Goal: Information Seeking & Learning: Learn about a topic

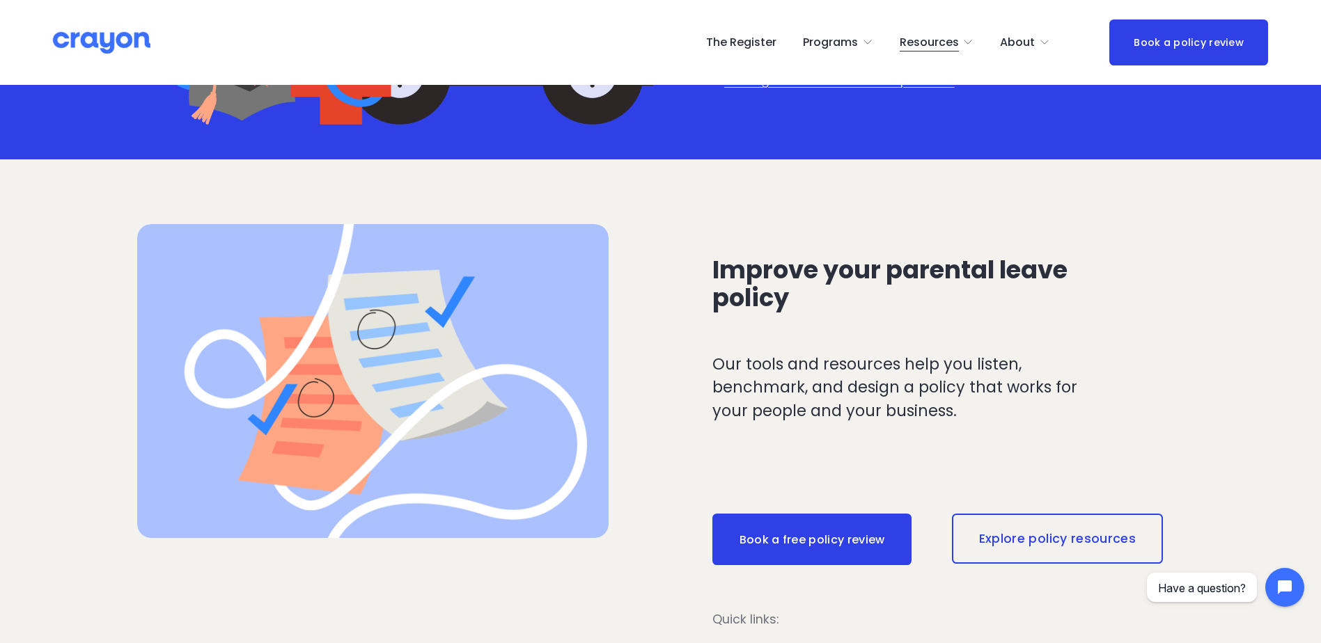
scroll to position [348, 0]
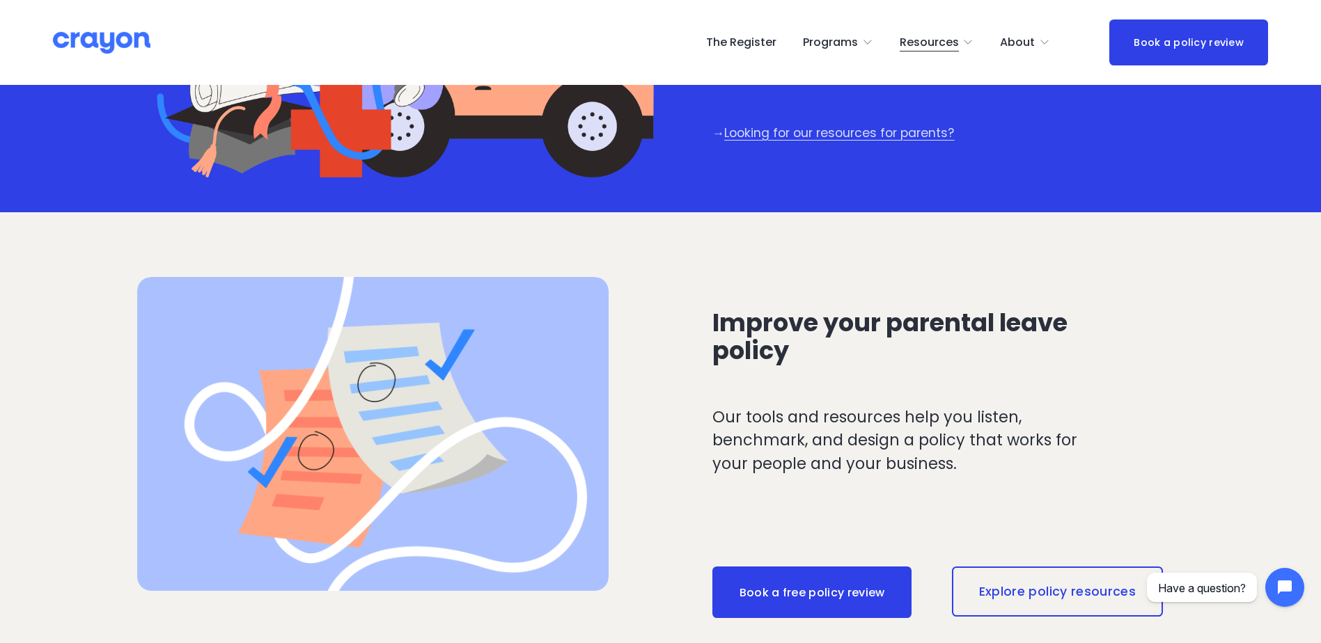
click at [0, 0] on span "Employer hub" at bounding box center [0, 0] width 0 height 0
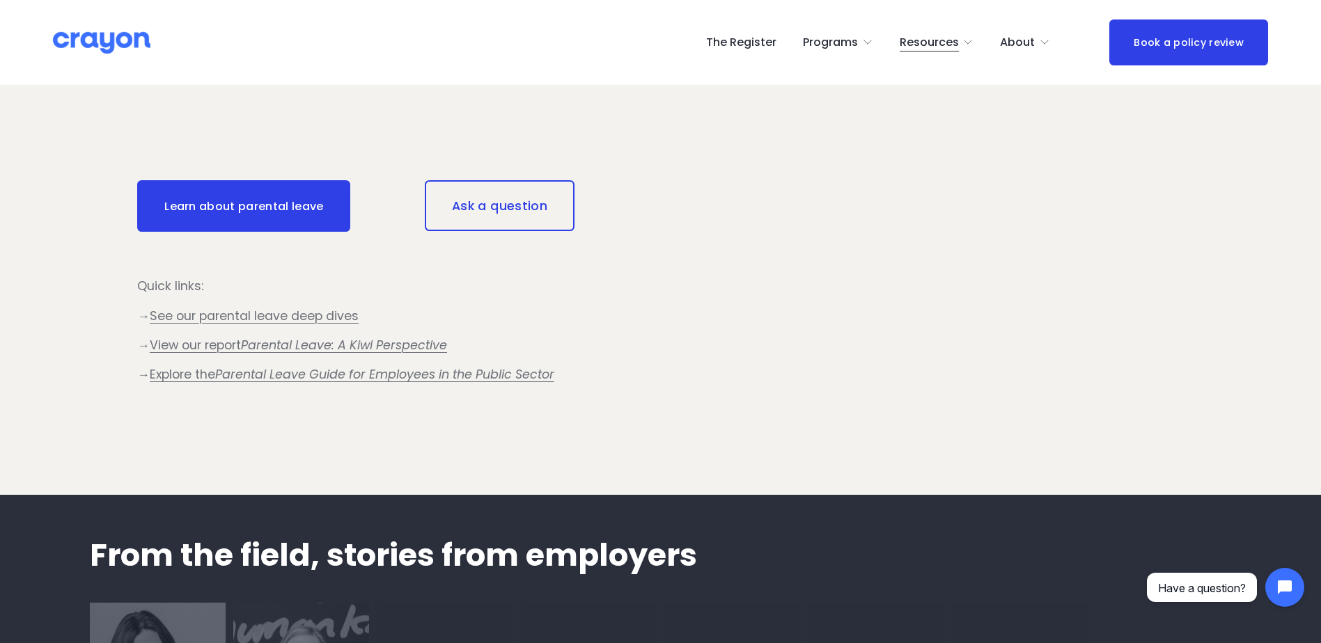
scroll to position [1253, 0]
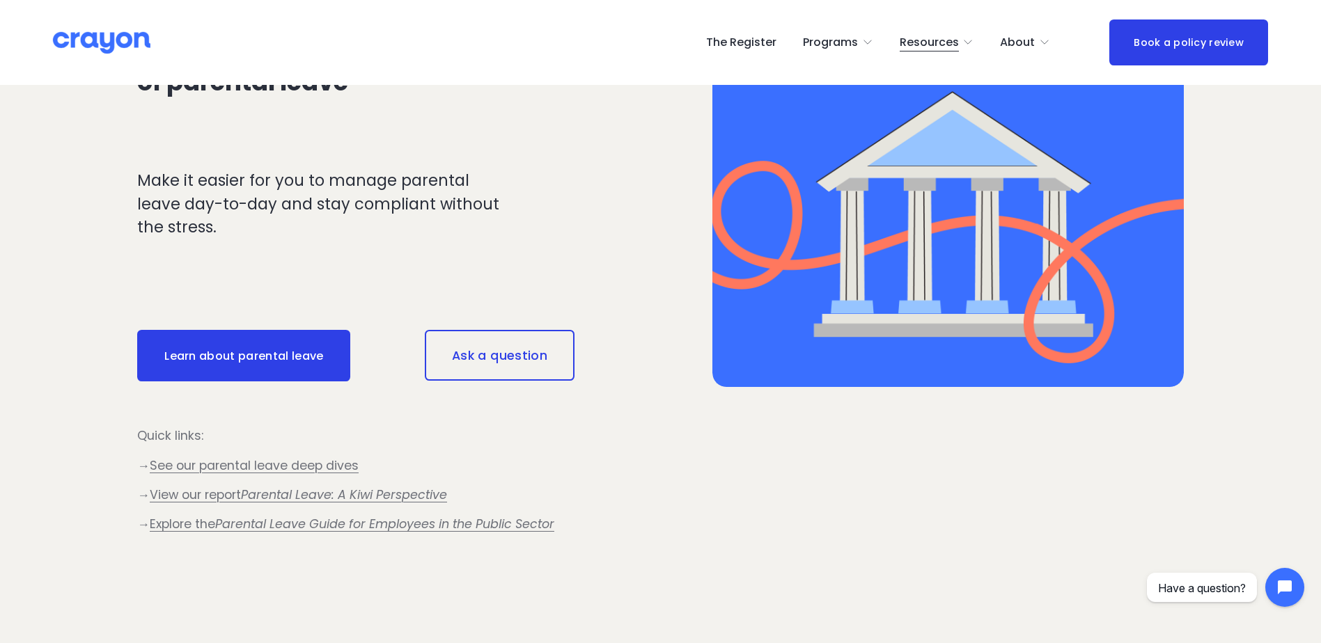
click at [258, 372] on link "Learn about parental leave" at bounding box center [243, 356] width 213 height 52
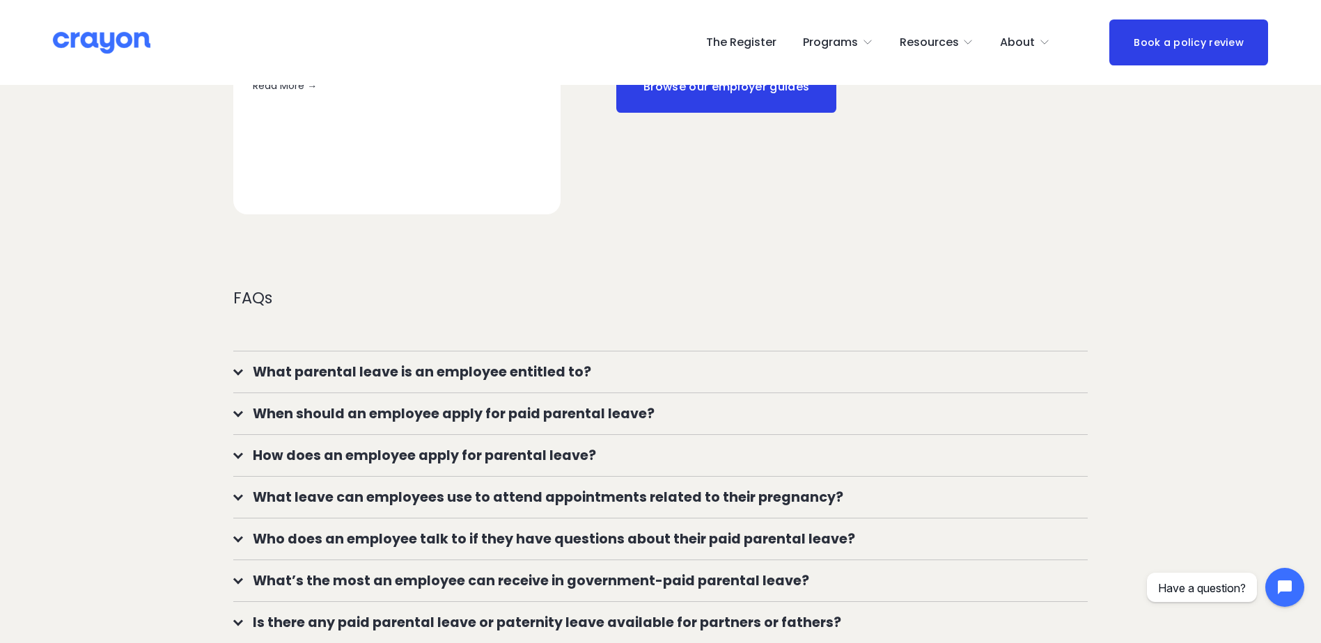
scroll to position [1184, 0]
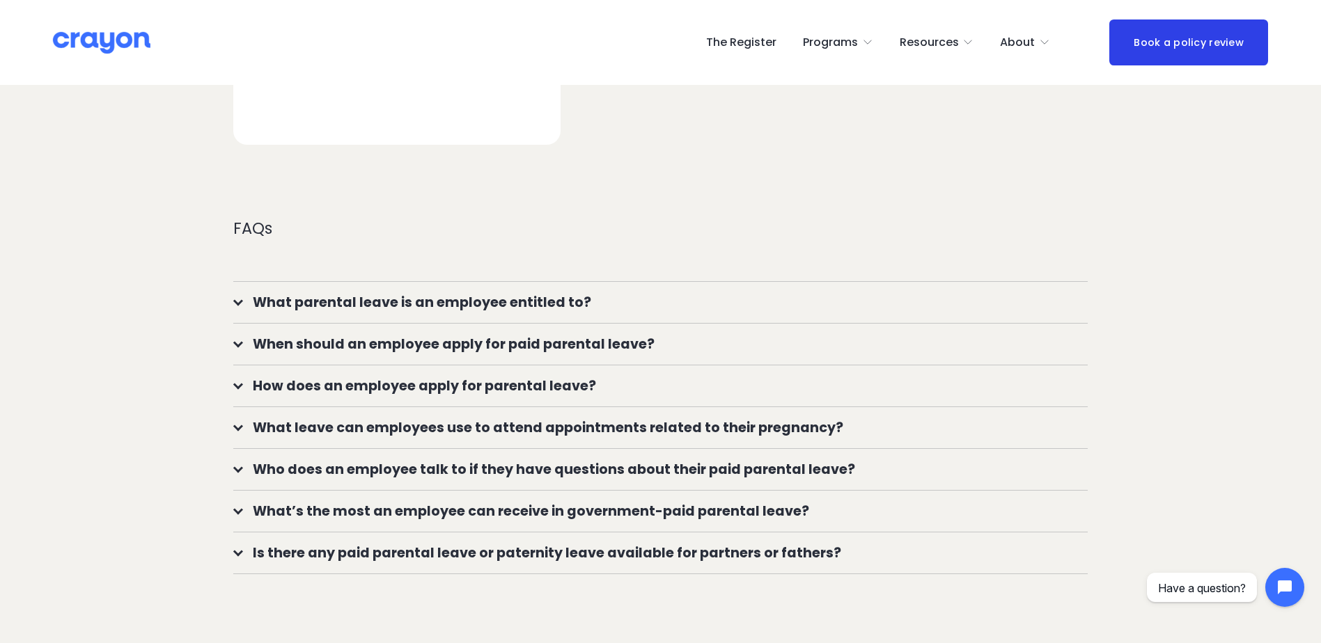
click at [237, 306] on button "What parental leave is an employee entitled to?" at bounding box center [660, 302] width 854 height 41
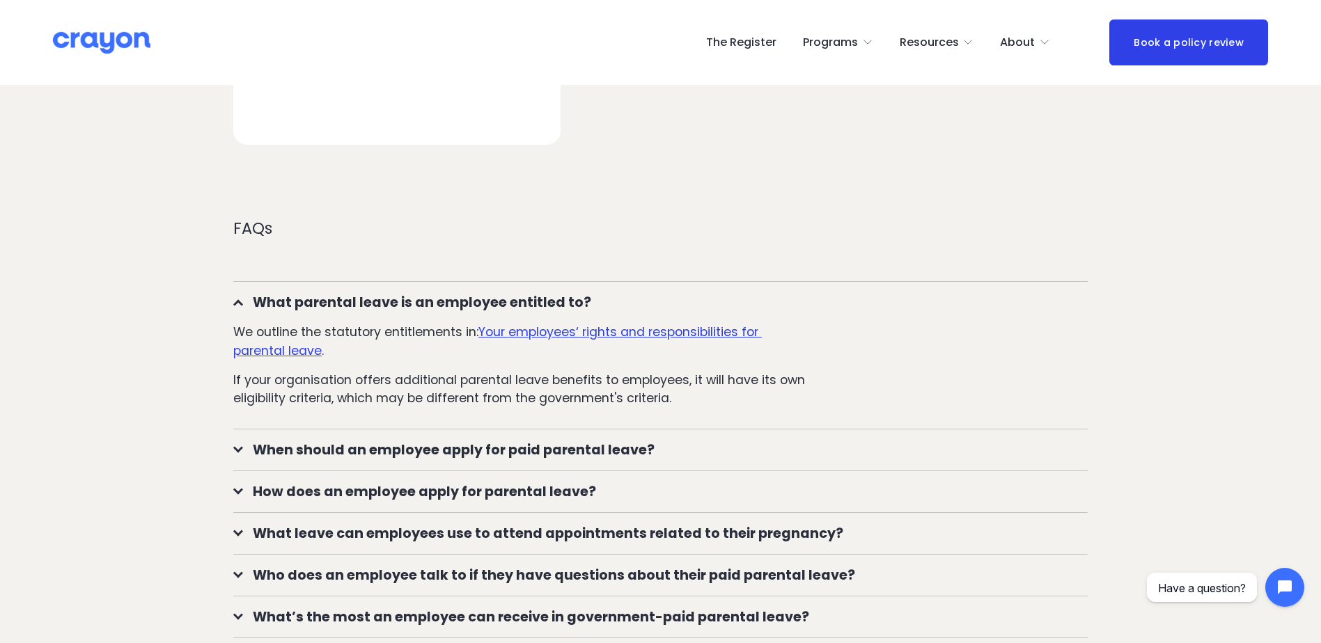
click at [613, 334] on u "Your employees‘ rights and responsibilities for parental leave" at bounding box center [497, 341] width 528 height 35
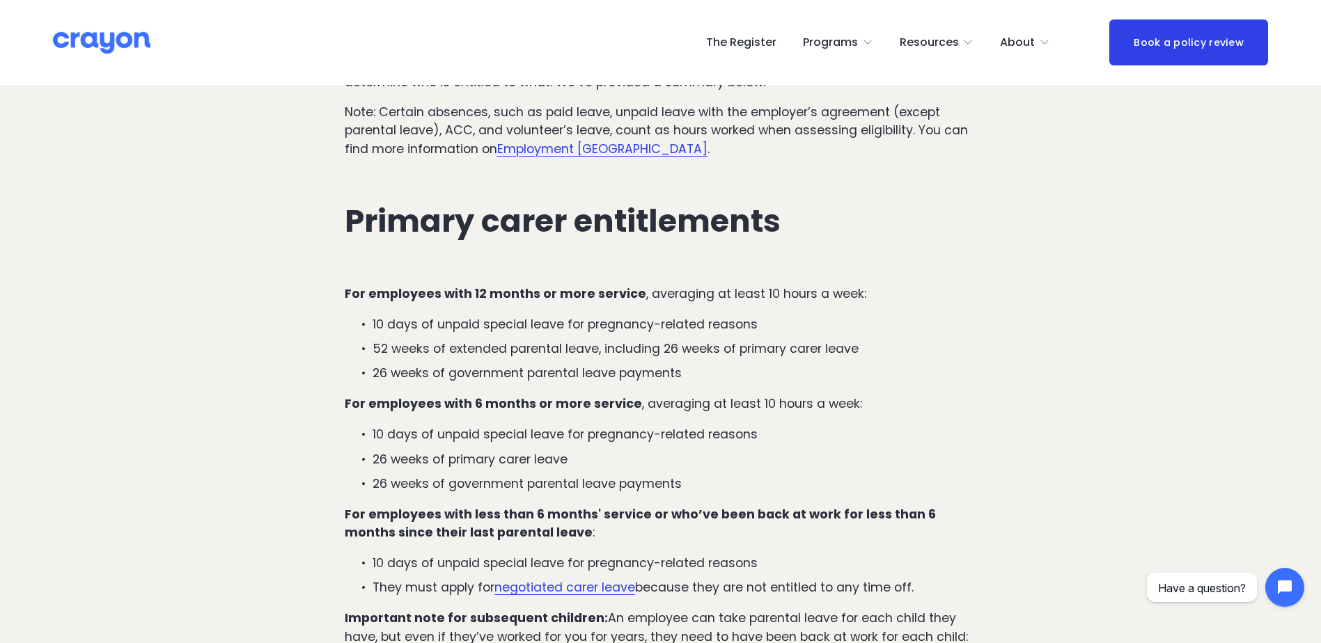
scroll to position [1608, 0]
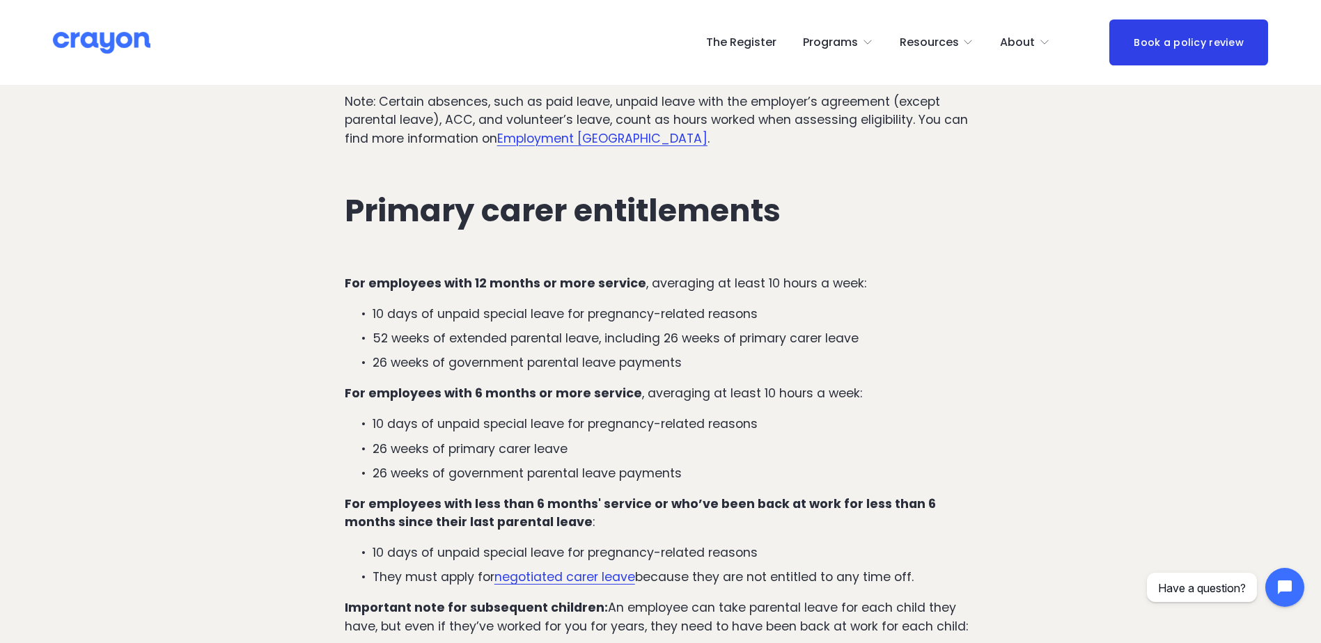
click at [858, 274] on p "For employees with 12 months or more service , averaging at least 10 hours a we…" at bounding box center [661, 283] width 632 height 18
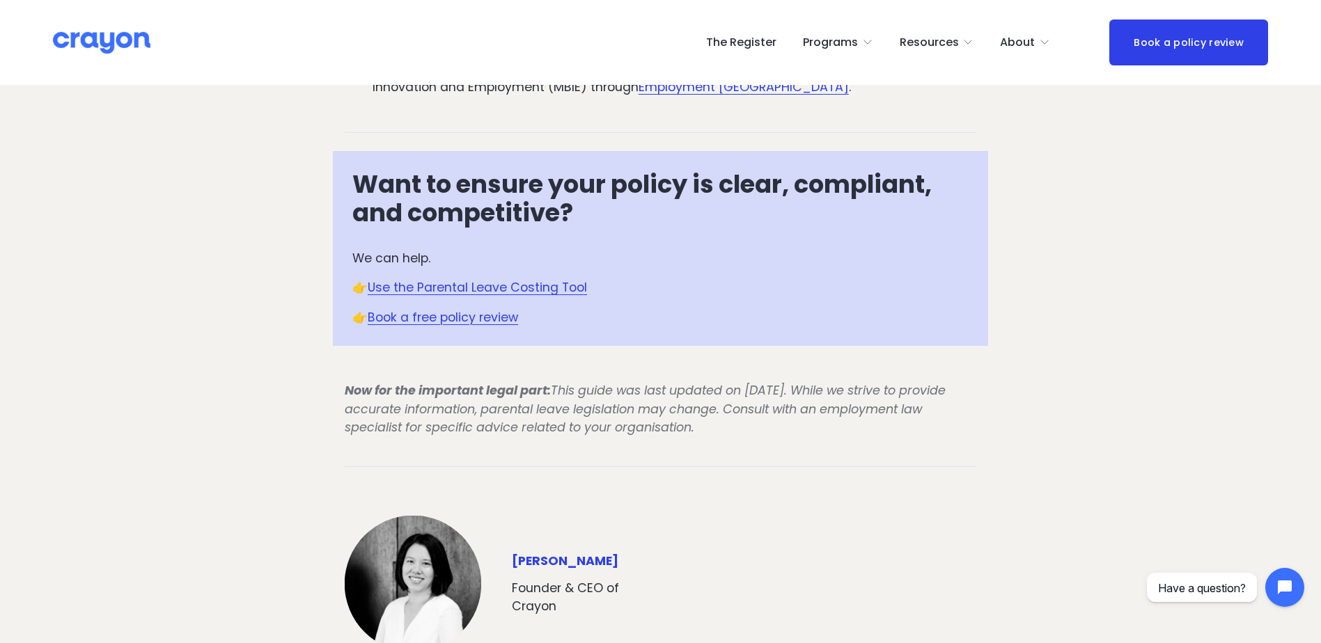
scroll to position [4740, 0]
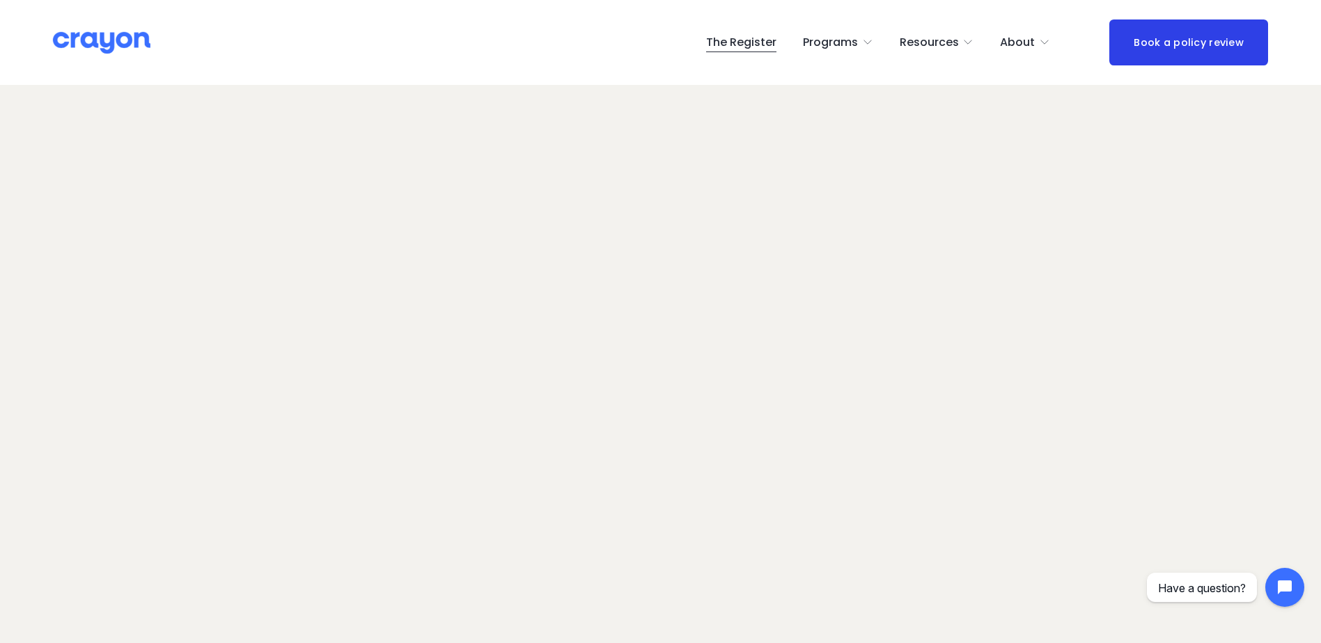
scroll to position [88, 0]
